Goal: Information Seeking & Learning: Learn about a topic

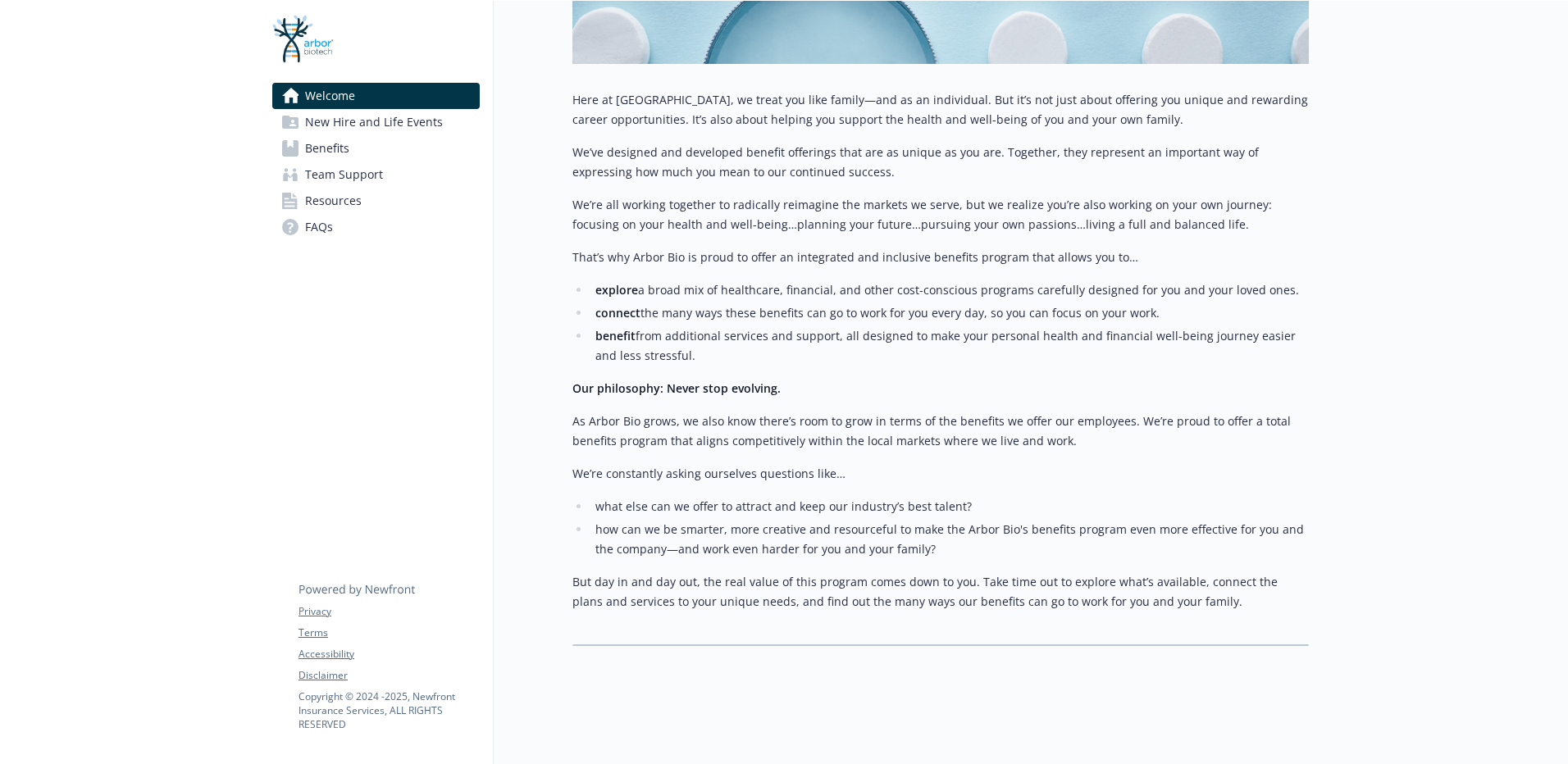
scroll to position [340, 0]
click at [334, 147] on span "Benefits" at bounding box center [326, 148] width 44 height 26
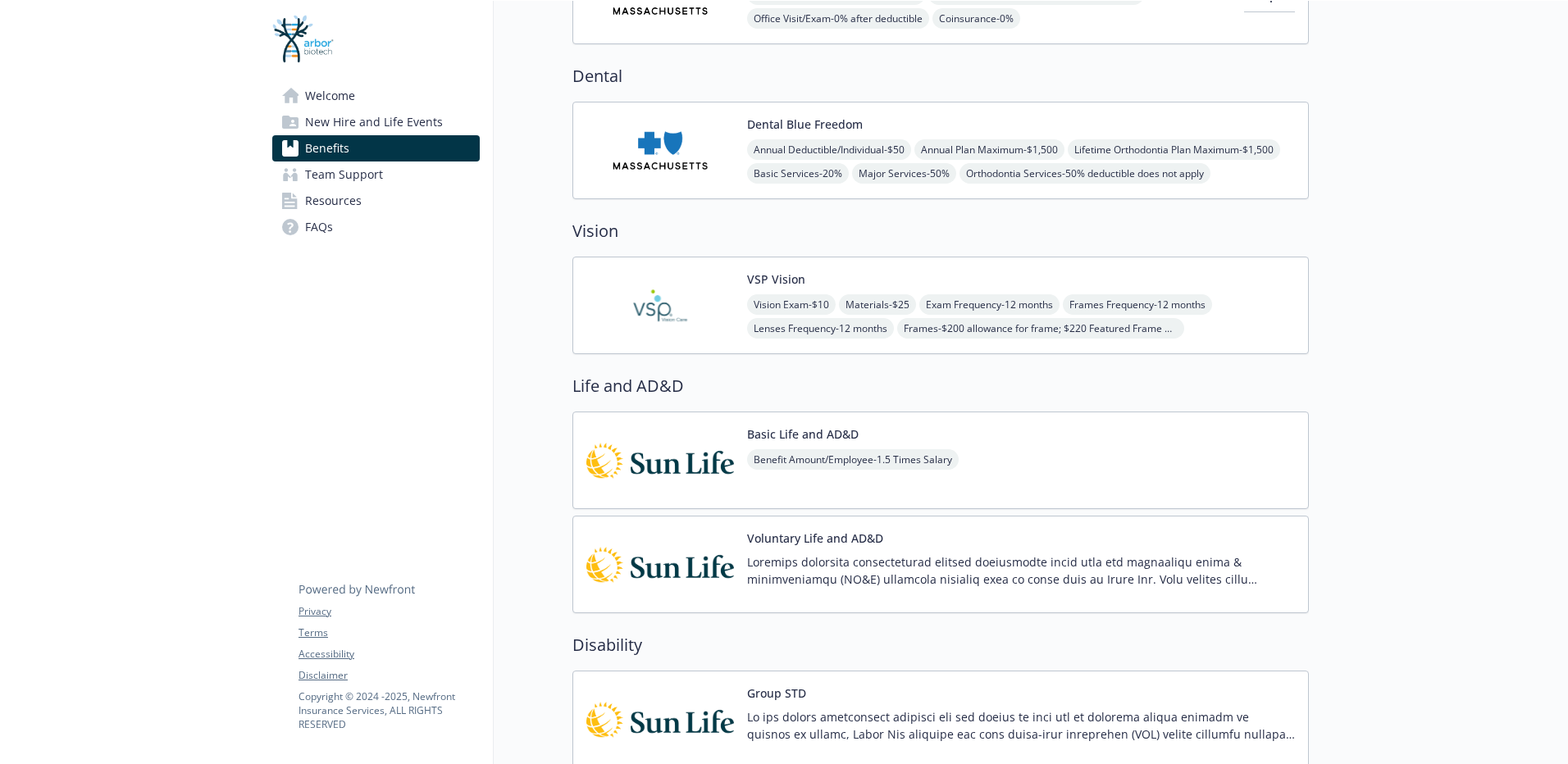
click at [345, 204] on span "Resources" at bounding box center [333, 200] width 56 height 26
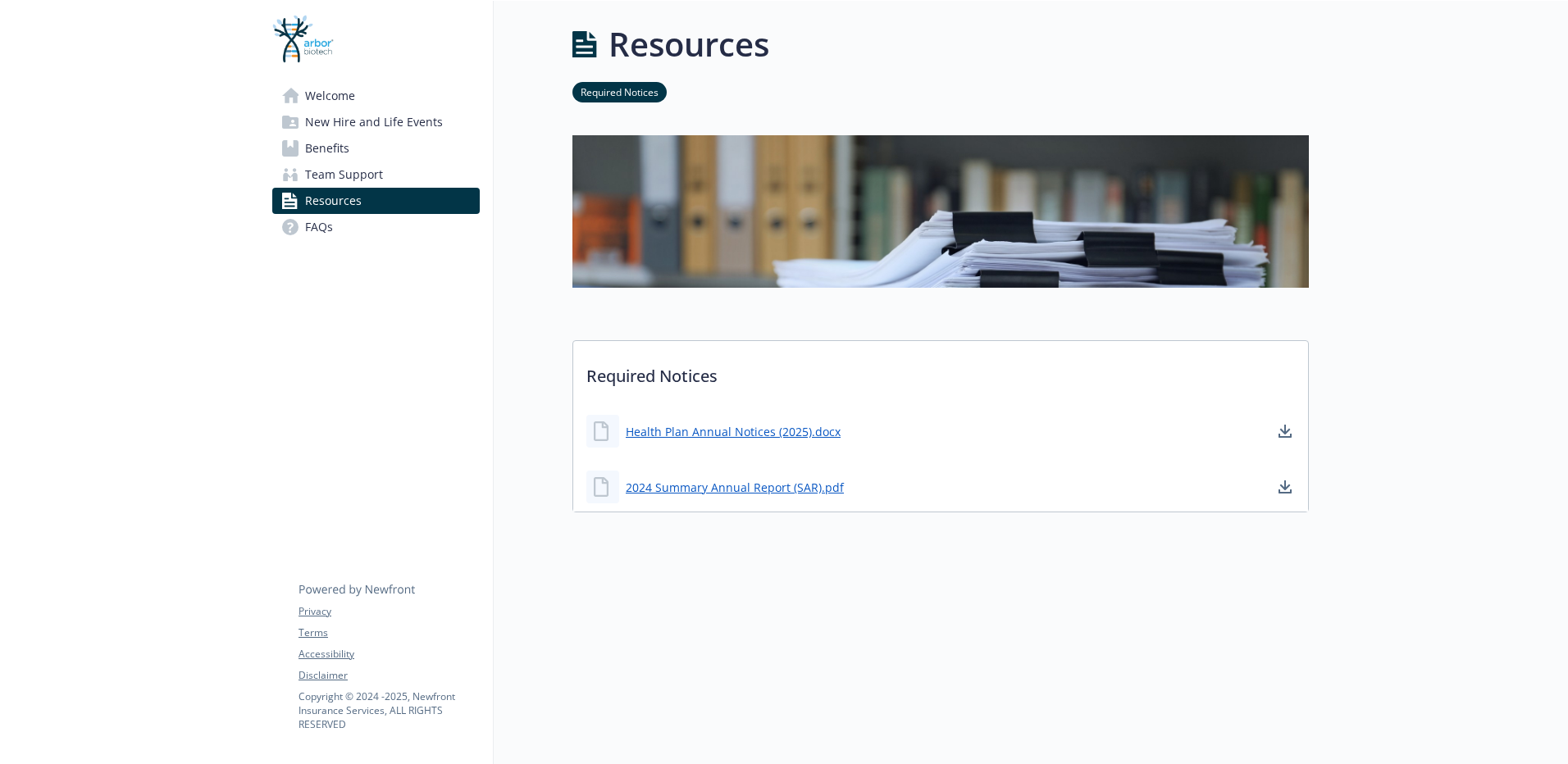
click at [351, 183] on span "Team Support" at bounding box center [343, 174] width 78 height 26
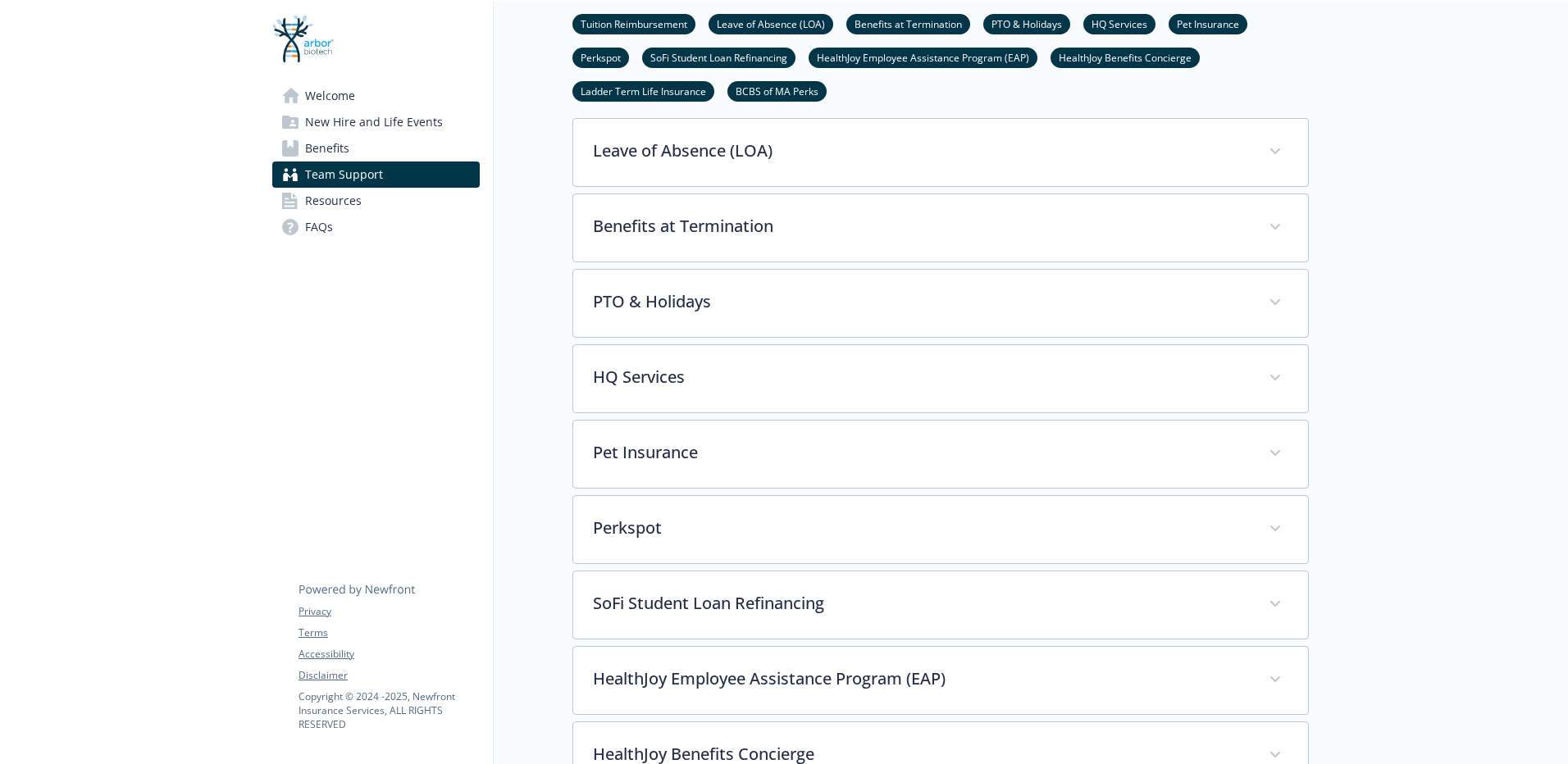
scroll to position [423, 0]
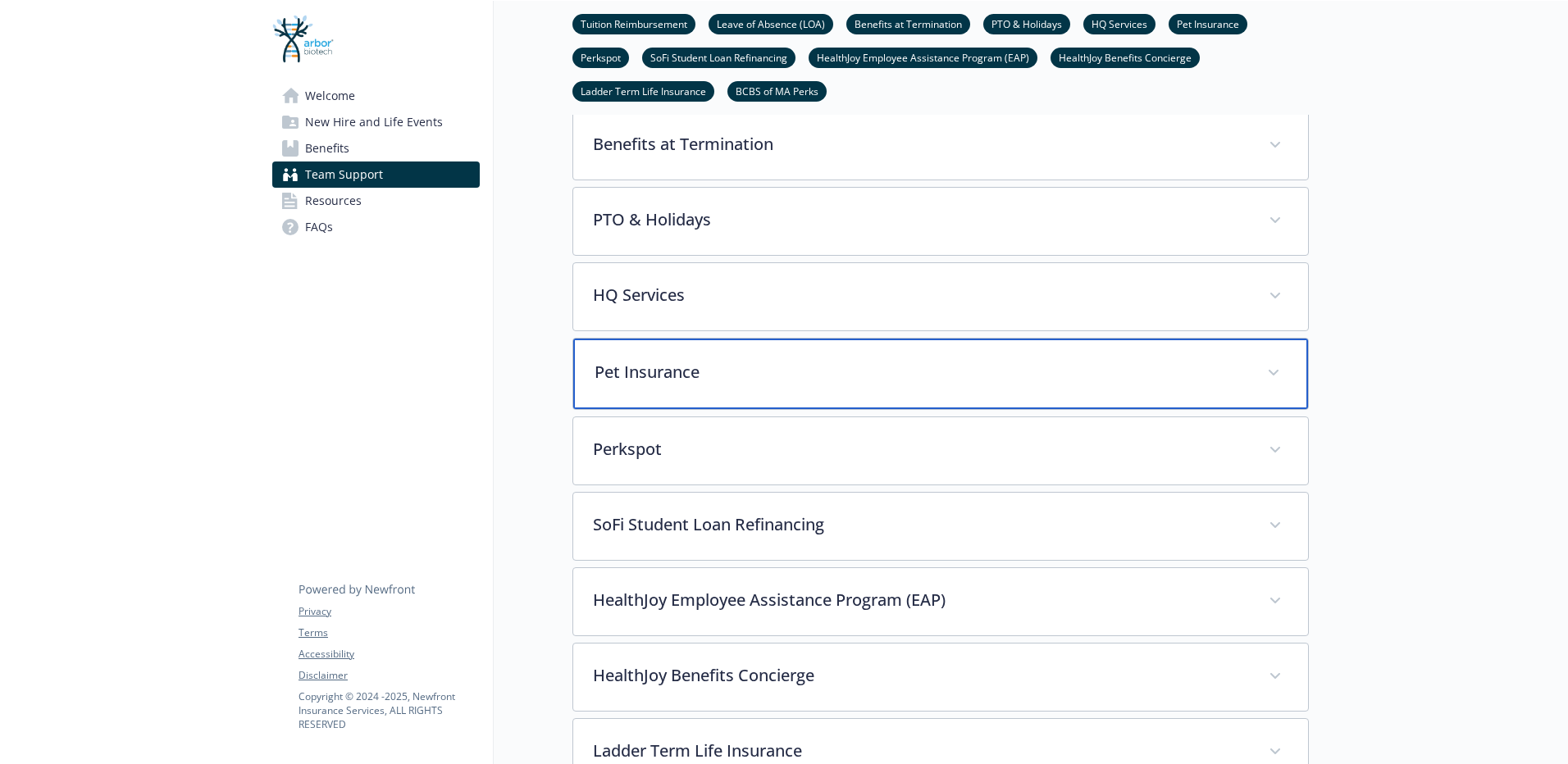
click at [734, 360] on p "Pet Insurance" at bounding box center [921, 371] width 653 height 24
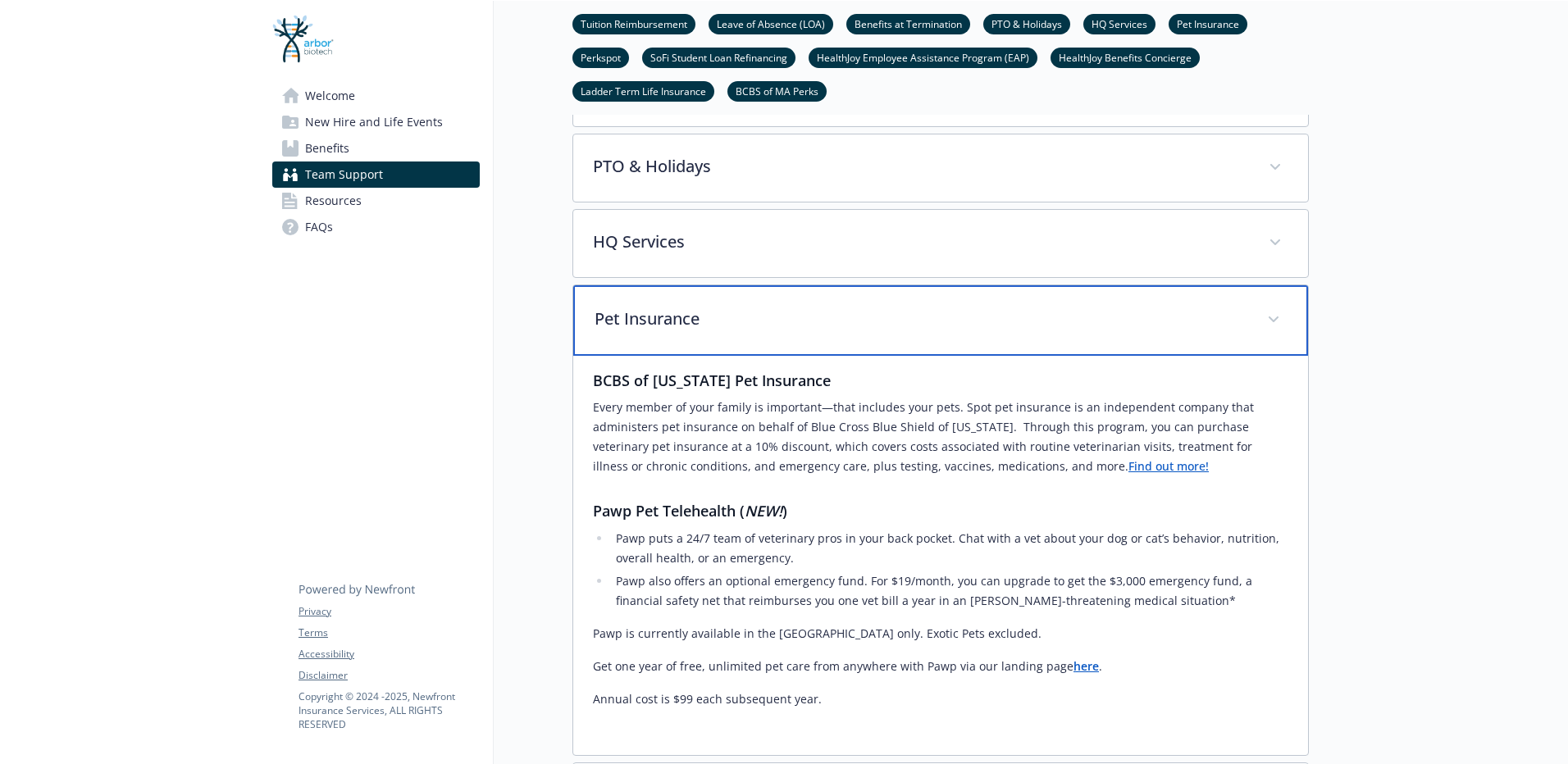
scroll to position [505, 0]
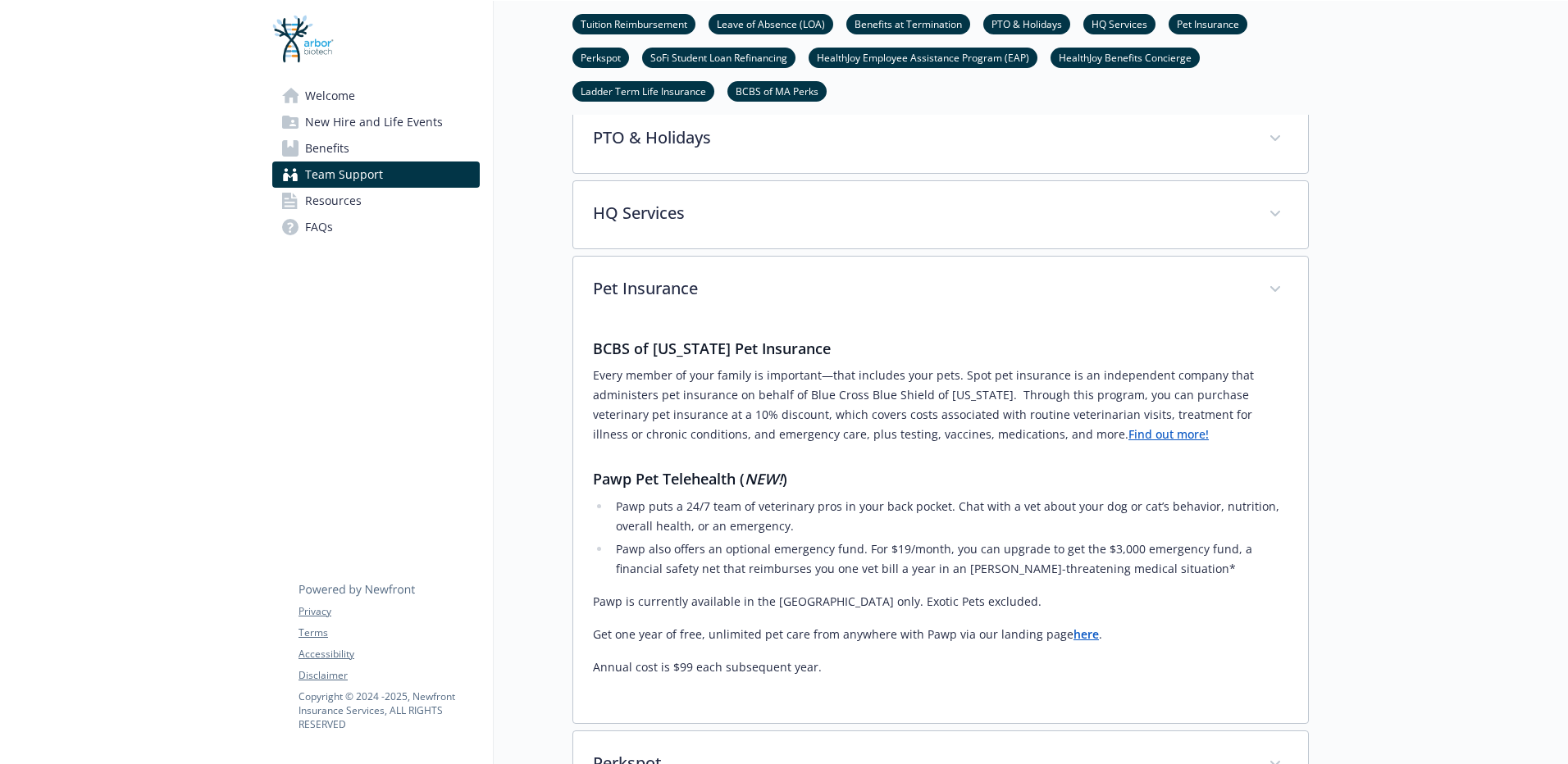
click at [1128, 437] on link "Find out more!" at bounding box center [1168, 434] width 81 height 15
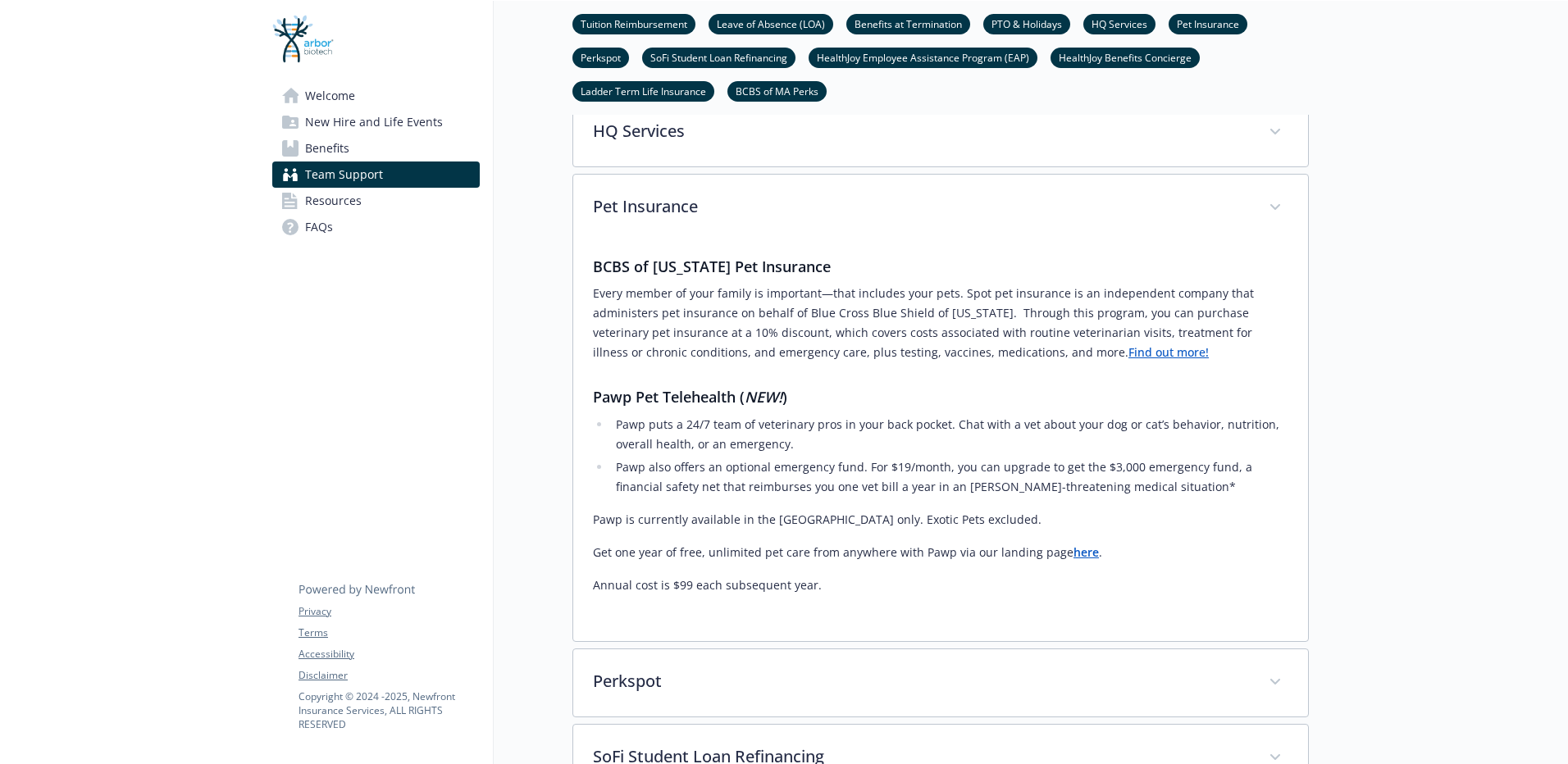
drag, startPoint x: 955, startPoint y: 291, endPoint x: 1058, endPoint y: 354, distance: 120.7
click at [1058, 354] on p "Every member of your family is important—that includes your pets. Spot pet insu…" at bounding box center [940, 323] width 696 height 79
copy p "Spot pet insurance is an independent company that administers pet insurance on …"
